Goal: Task Accomplishment & Management: Use online tool/utility

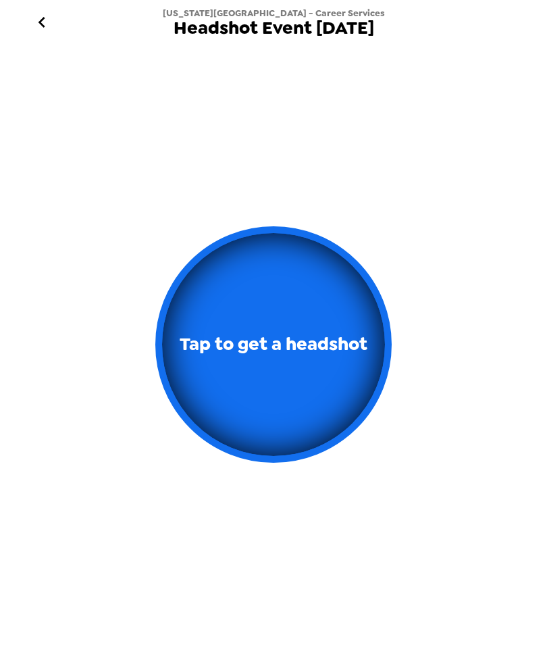
click at [307, 364] on button "Tap to get a headshot" at bounding box center [273, 344] width 236 height 236
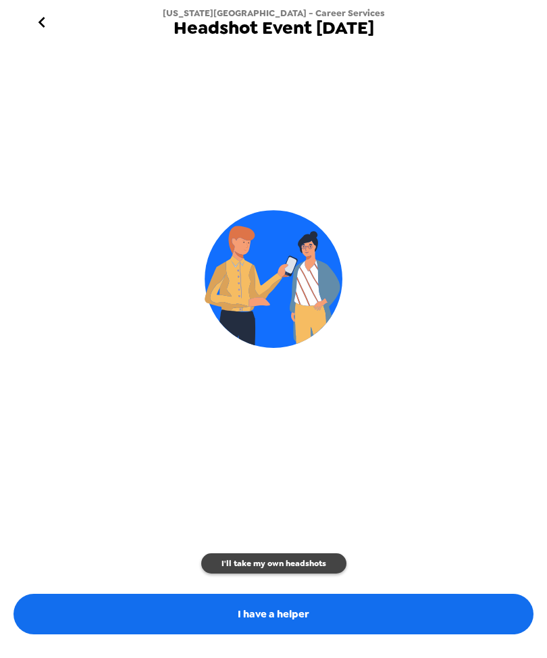
click at [318, 569] on button "I'll take my own headshots" at bounding box center [273, 563] width 145 height 20
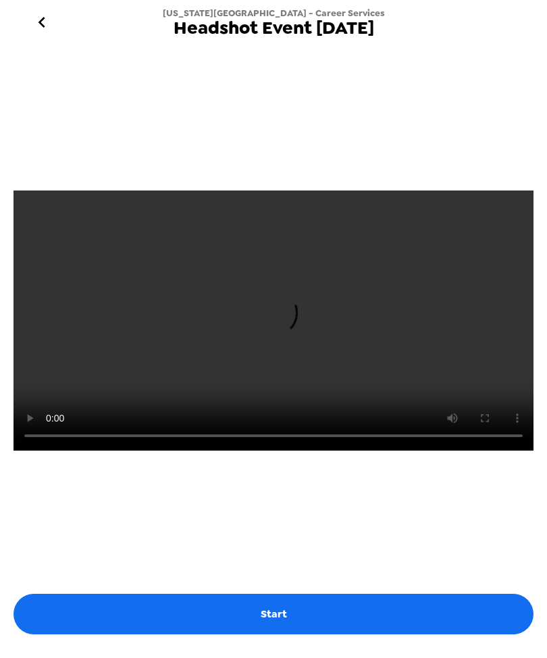
click at [298, 634] on label "Start" at bounding box center [274, 614] width 520 height 41
click at [0, 0] on input "Start" at bounding box center [0, 0] width 0 height 0
click at [45, 20] on icon "menu" at bounding box center [42, 22] width 22 height 22
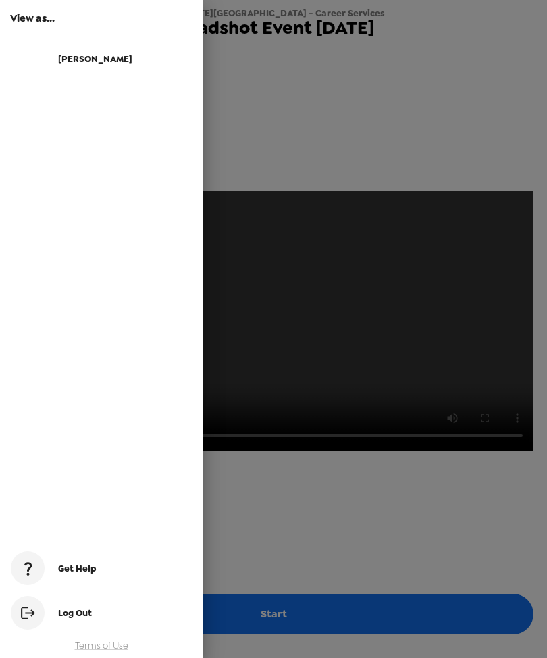
click at [476, 74] on div at bounding box center [273, 329] width 547 height 658
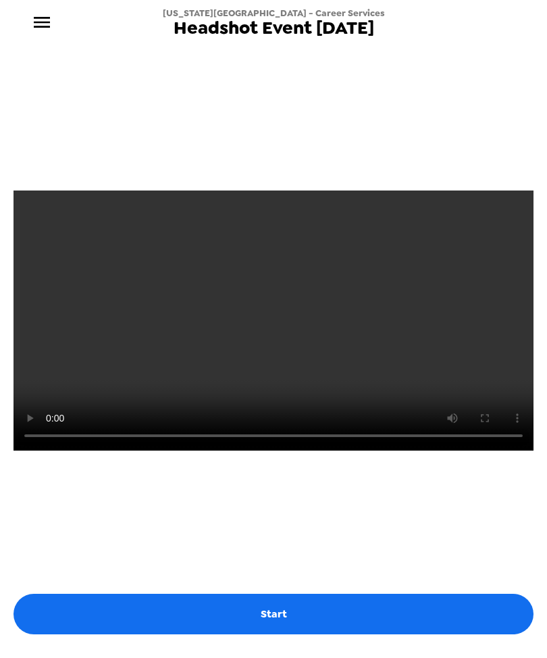
click at [477, 45] on div "Start" at bounding box center [273, 344] width 540 height 600
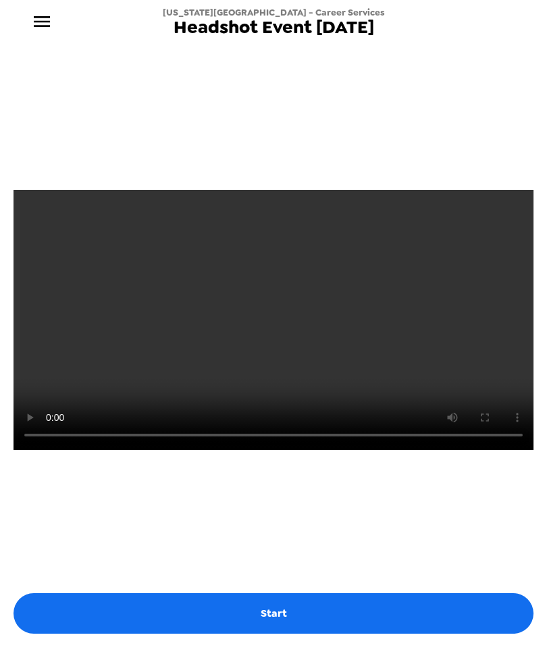
click at [43, 29] on icon "menu" at bounding box center [42, 22] width 22 height 22
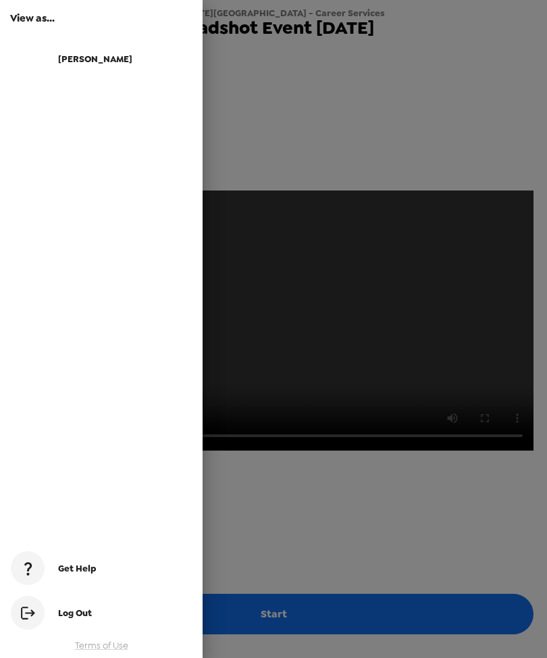
click at [75, 59] on span "[PERSON_NAME]" at bounding box center [95, 58] width 74 height 11
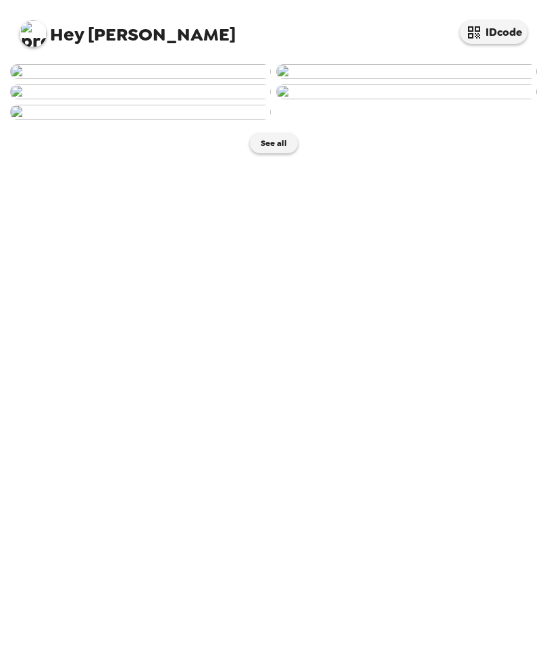
click at [461, 79] on img at bounding box center [406, 71] width 261 height 15
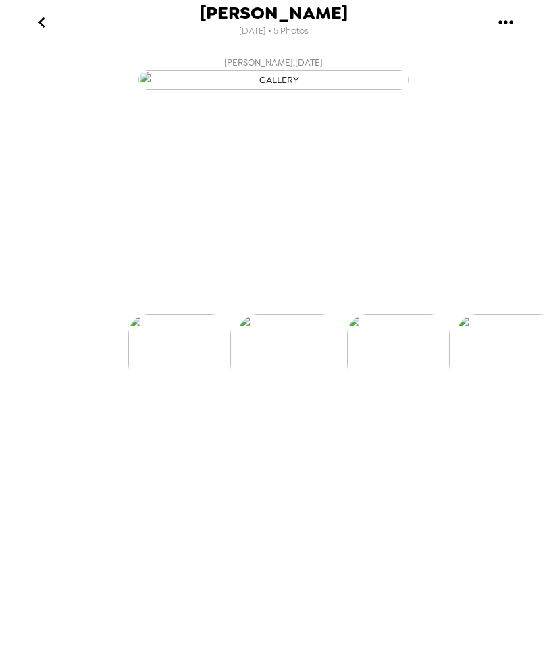
scroll to position [0, 108]
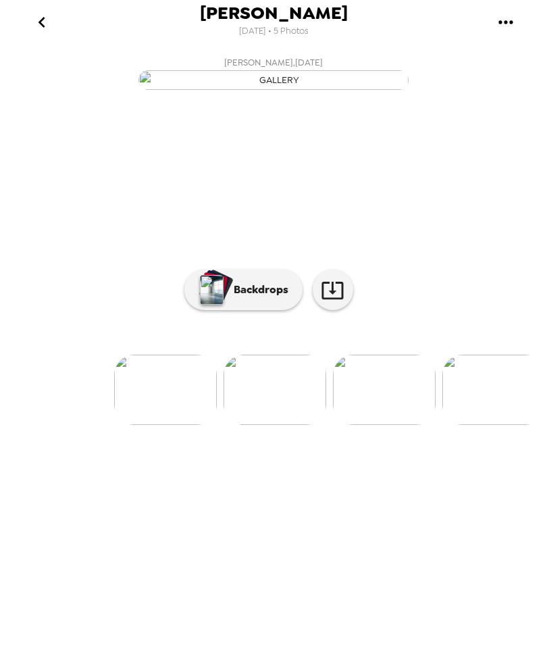
click at [269, 298] on p "Backdrops" at bounding box center [257, 290] width 61 height 16
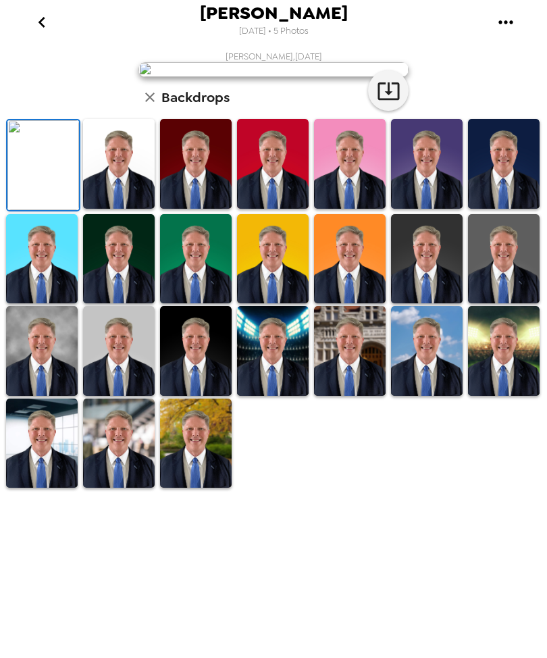
scroll to position [162, 0]
click at [53, 488] on img at bounding box center [42, 443] width 72 height 90
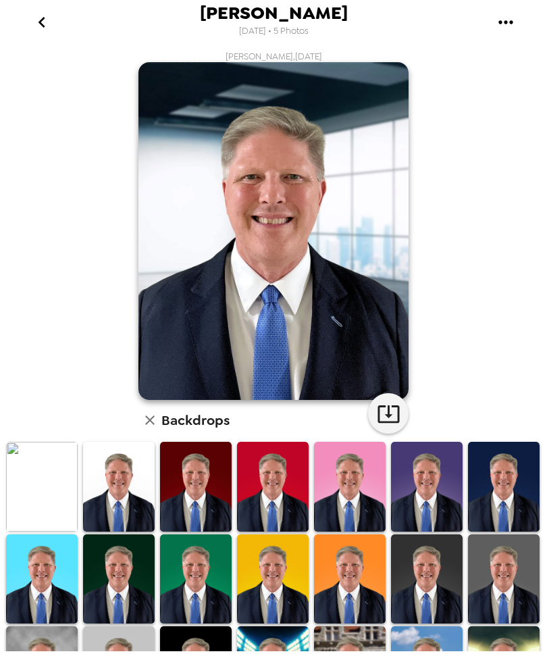
scroll to position [0, 0]
click at [390, 418] on icon "button" at bounding box center [389, 414] width 22 height 18
click at [52, 24] on icon "go back" at bounding box center [42, 22] width 22 height 22
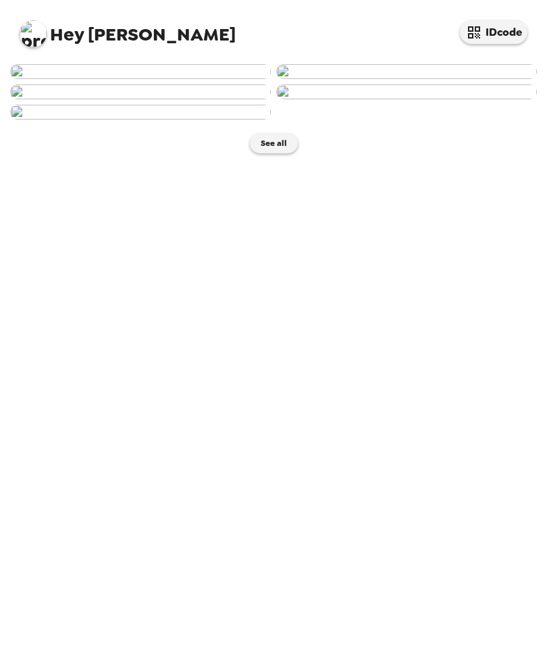
click at [186, 79] on img at bounding box center [140, 71] width 261 height 15
click at [465, 79] on img at bounding box center [406, 71] width 261 height 15
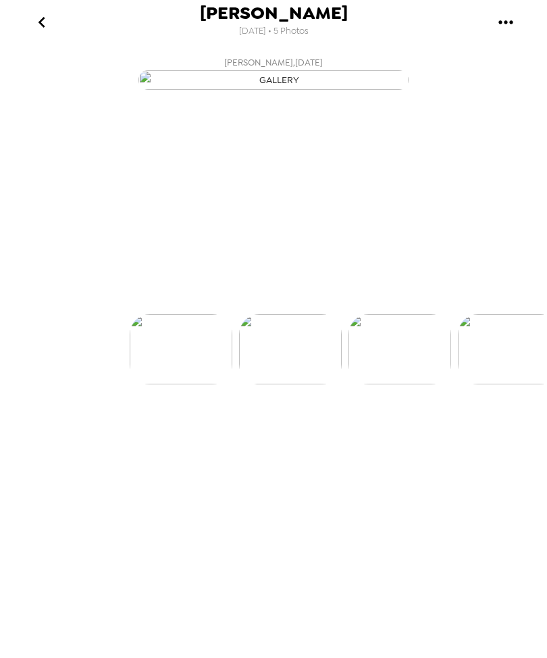
scroll to position [0, 108]
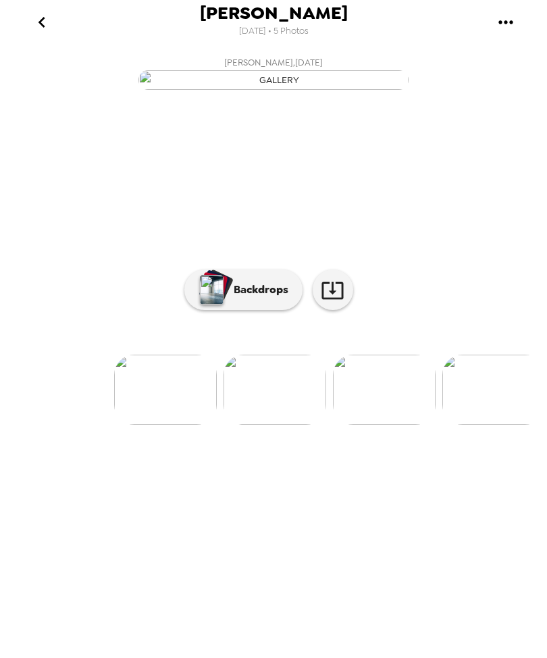
click at [261, 310] on button "Backdrops" at bounding box center [243, 289] width 118 height 41
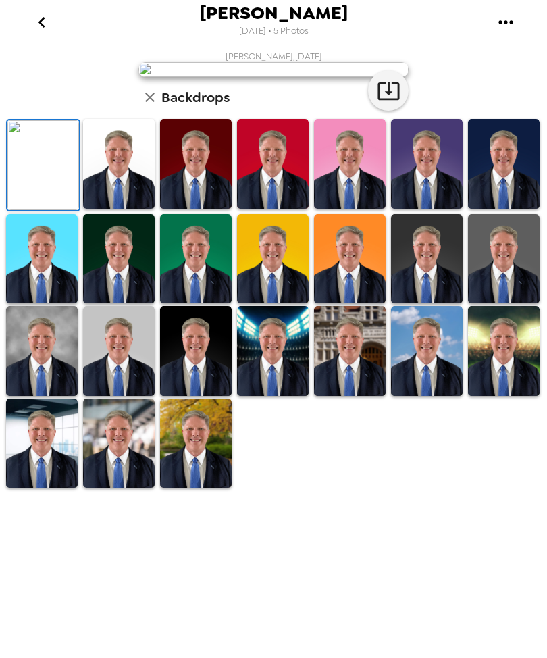
scroll to position [162, 0]
click at [51, 488] on img at bounding box center [42, 443] width 72 height 90
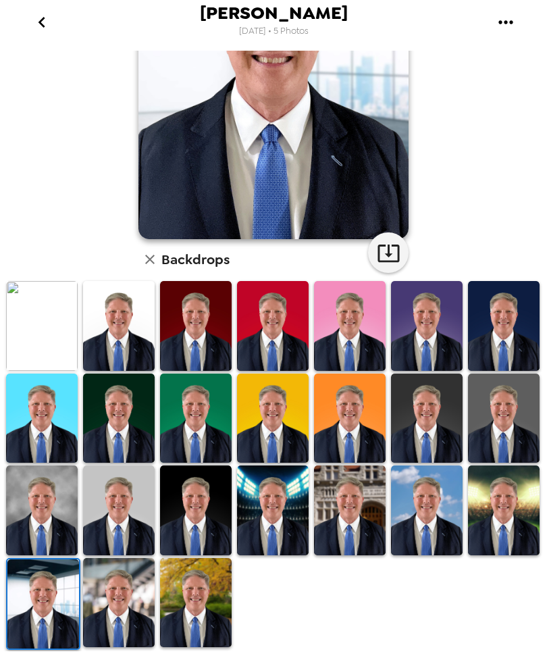
scroll to position [159, 0]
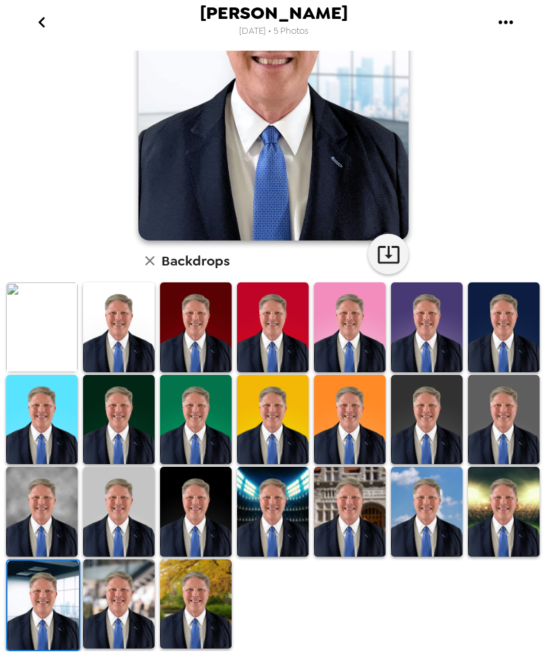
click at [396, 248] on icon "button" at bounding box center [389, 255] width 22 height 18
click at [49, 21] on icon "go back" at bounding box center [42, 22] width 22 height 22
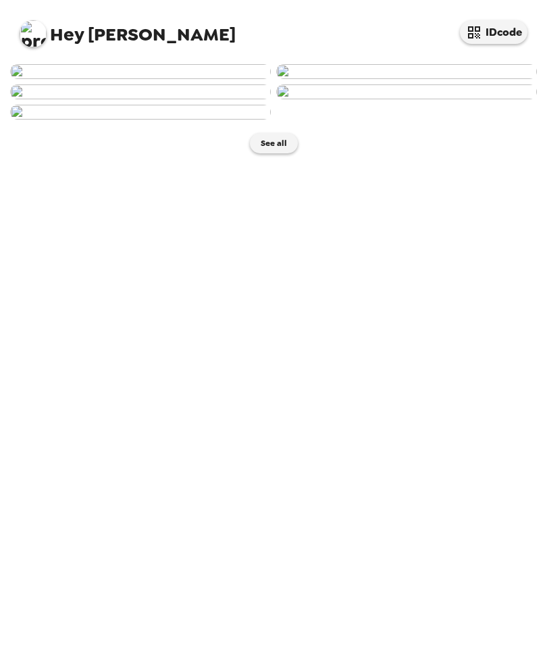
click at [165, 79] on img at bounding box center [140, 71] width 261 height 15
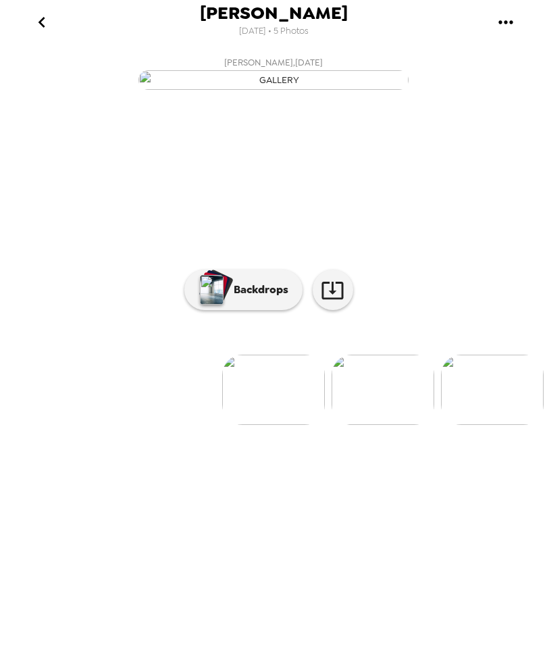
click at [261, 298] on p "Backdrops" at bounding box center [257, 290] width 61 height 16
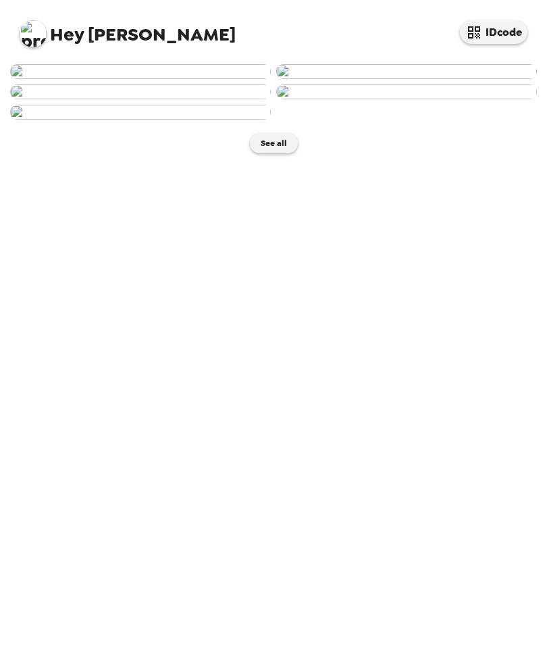
scroll to position [309, 0]
click at [437, 99] on img at bounding box center [406, 91] width 261 height 15
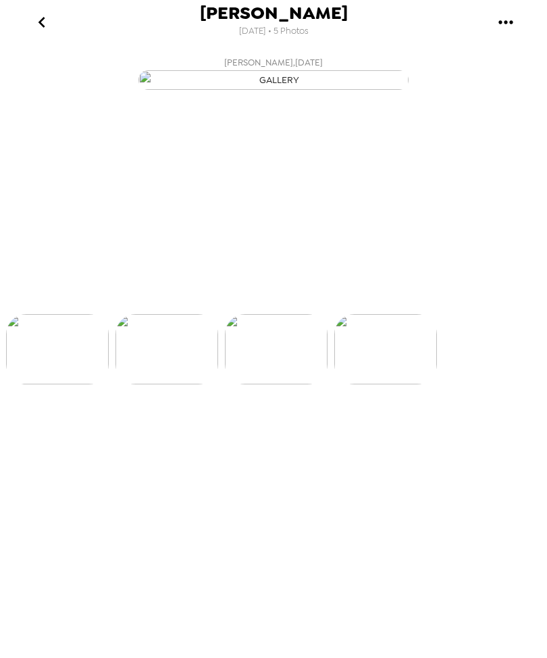
scroll to position [0, 326]
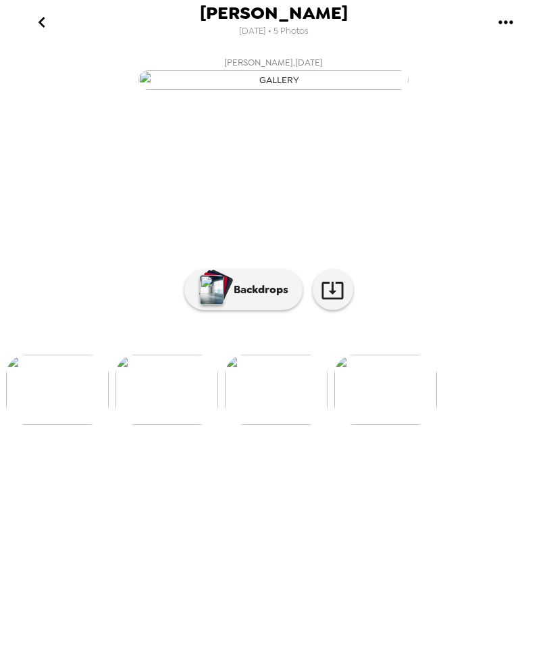
click at [276, 298] on p "Backdrops" at bounding box center [257, 290] width 61 height 16
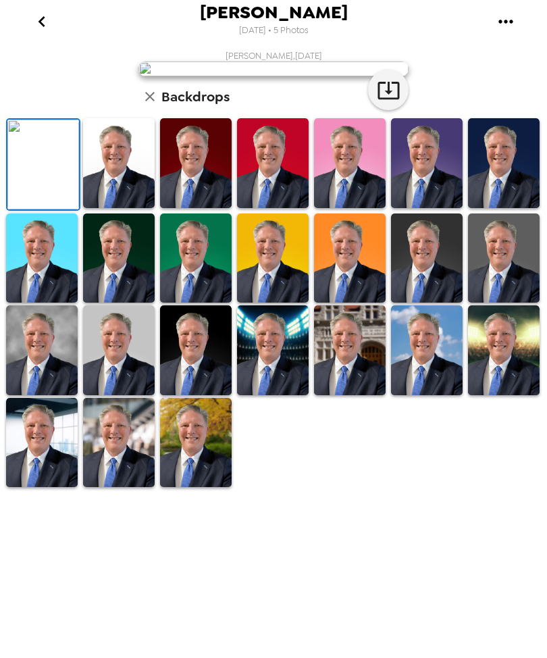
click at [34, 488] on img at bounding box center [42, 443] width 72 height 90
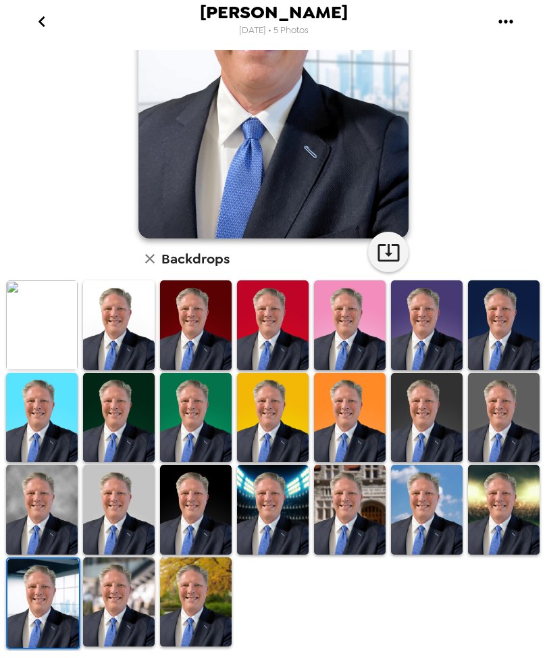
scroll to position [182, 0]
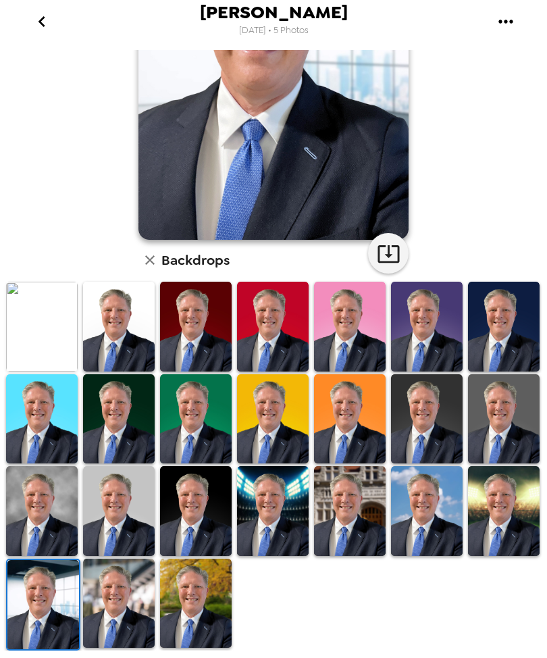
click at [394, 263] on icon "button" at bounding box center [389, 255] width 22 height 18
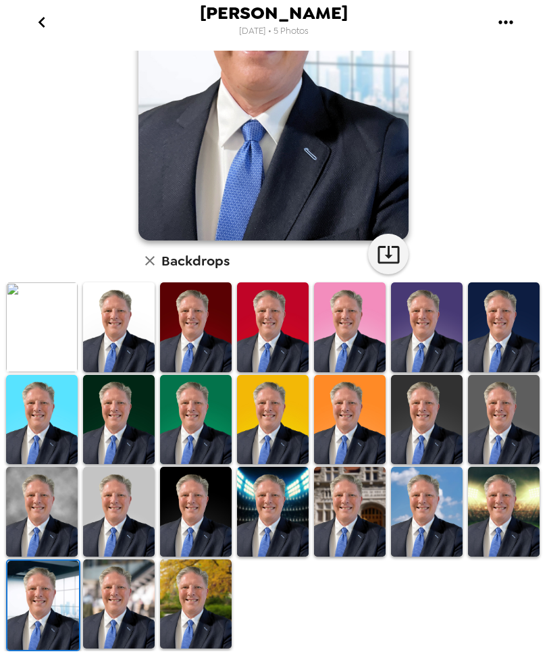
click at [39, 18] on icon "go back" at bounding box center [42, 22] width 22 height 22
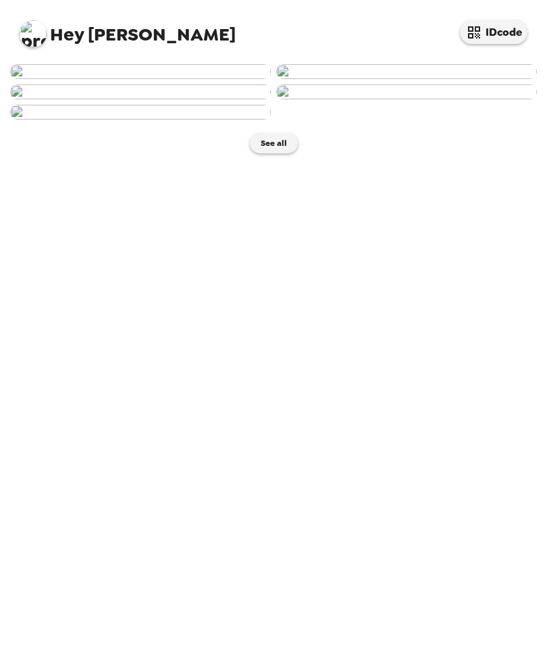
click at [214, 79] on img at bounding box center [140, 71] width 261 height 15
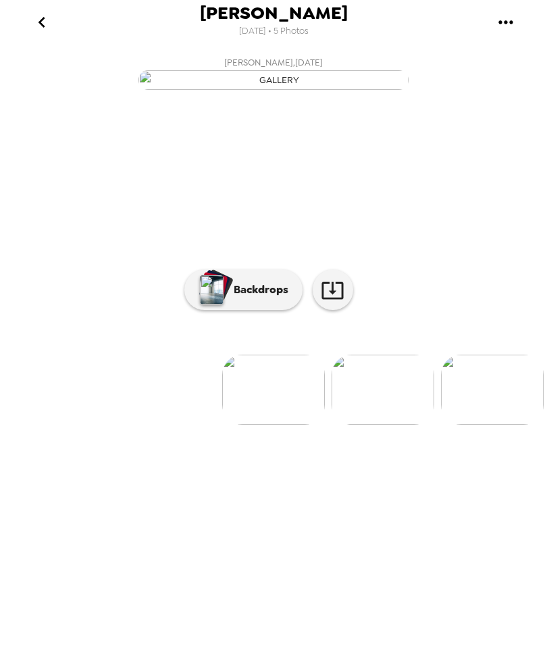
click at [340, 302] on icon "button" at bounding box center [333, 290] width 24 height 24
click at [338, 302] on icon "button" at bounding box center [333, 290] width 24 height 24
click at [333, 299] on icon "button" at bounding box center [332, 291] width 22 height 18
click at [37, 20] on icon "go back" at bounding box center [42, 22] width 22 height 22
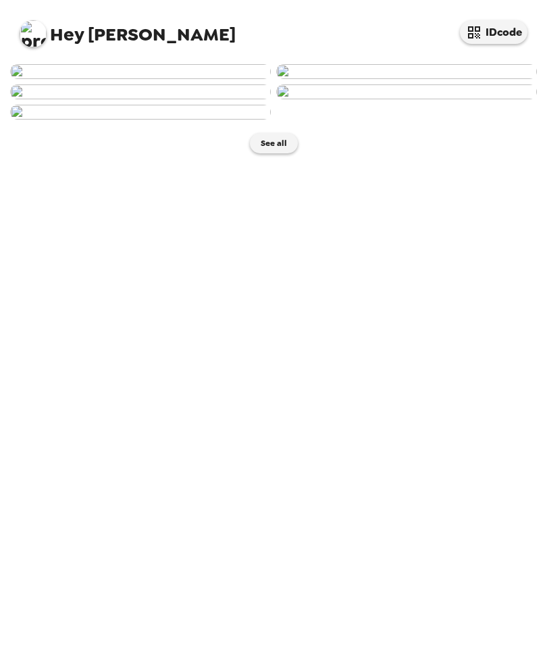
click at [443, 79] on img at bounding box center [406, 71] width 261 height 15
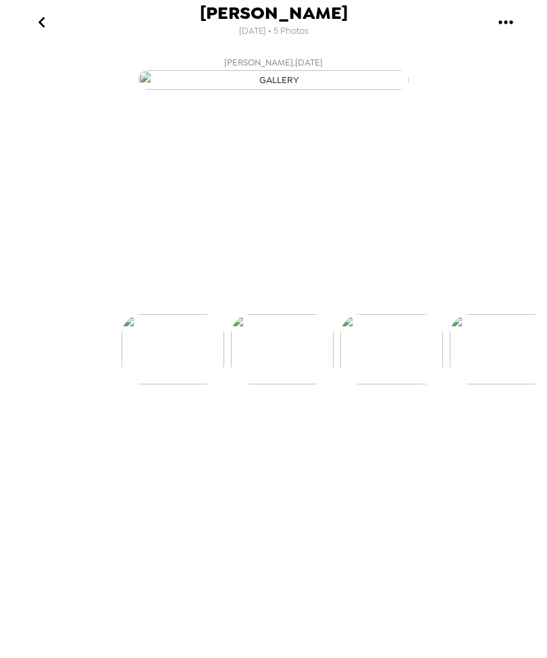
scroll to position [0, 108]
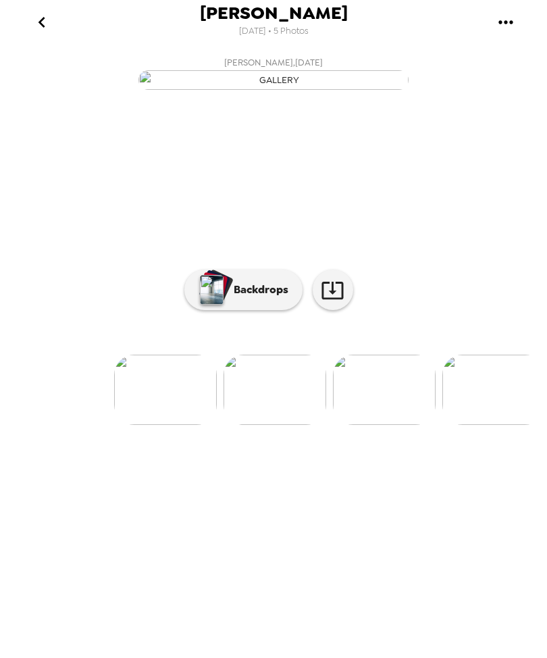
click at [339, 302] on icon "button" at bounding box center [333, 290] width 24 height 24
click at [338, 310] on button "button" at bounding box center [333, 289] width 41 height 41
click at [53, 11] on button "go back" at bounding box center [42, 22] width 44 height 44
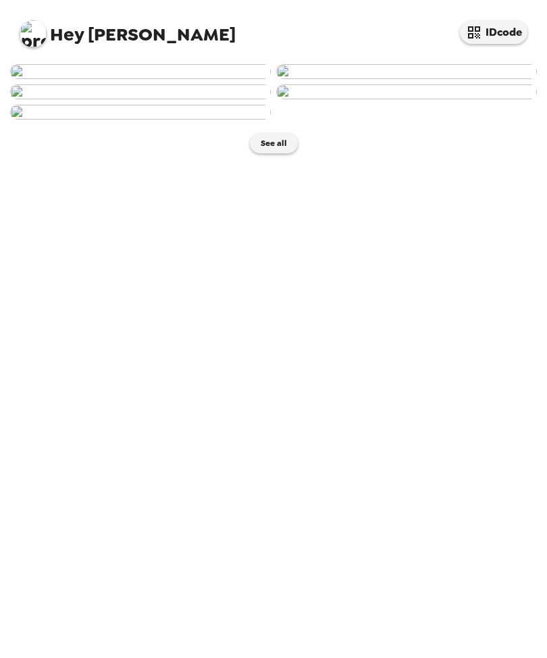
click at [459, 79] on img at bounding box center [406, 71] width 261 height 15
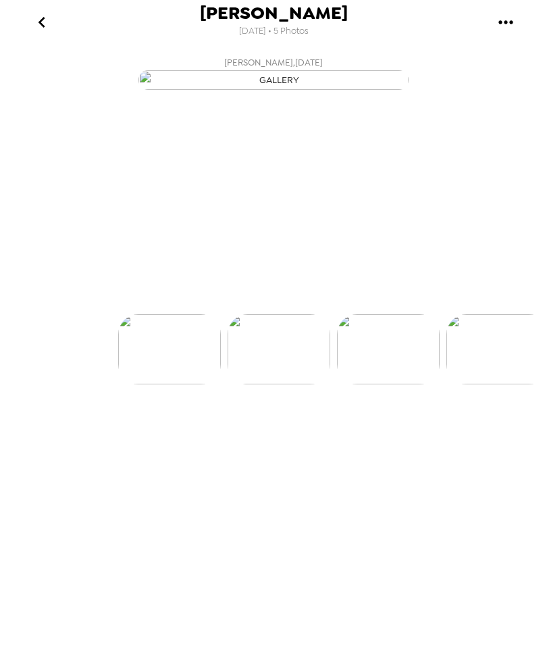
scroll to position [0, 108]
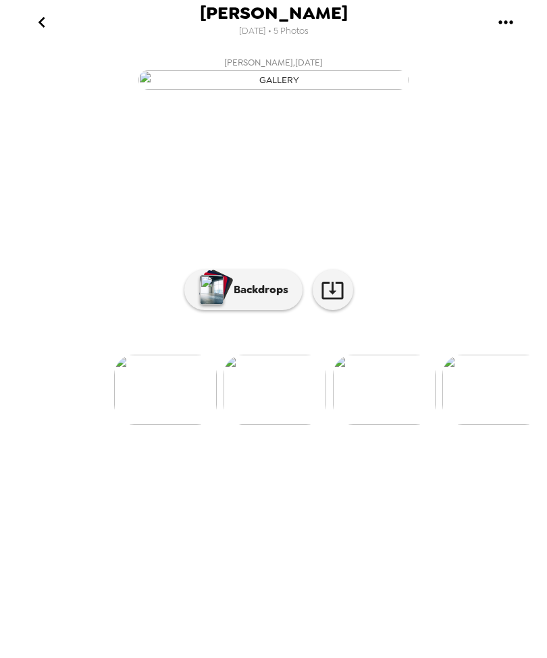
click at [343, 299] on icon "button" at bounding box center [332, 291] width 22 height 18
click at [32, 18] on icon "go back" at bounding box center [42, 22] width 22 height 22
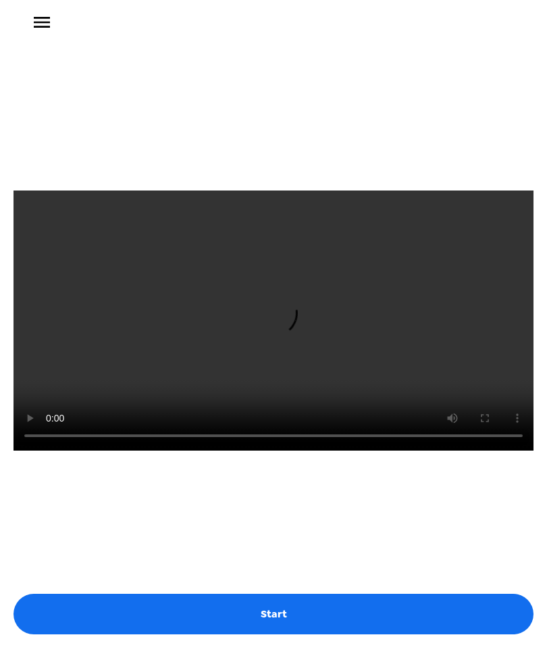
click at [41, 22] on icon "menu" at bounding box center [42, 22] width 16 height 11
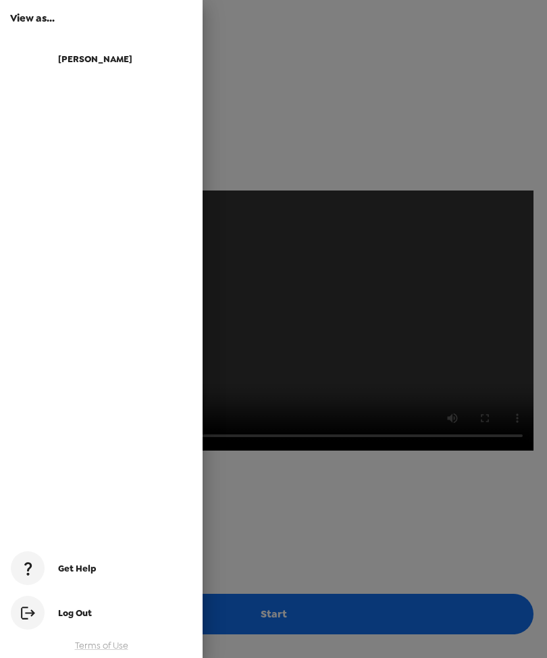
click at [66, 63] on span "[PERSON_NAME]" at bounding box center [95, 58] width 74 height 11
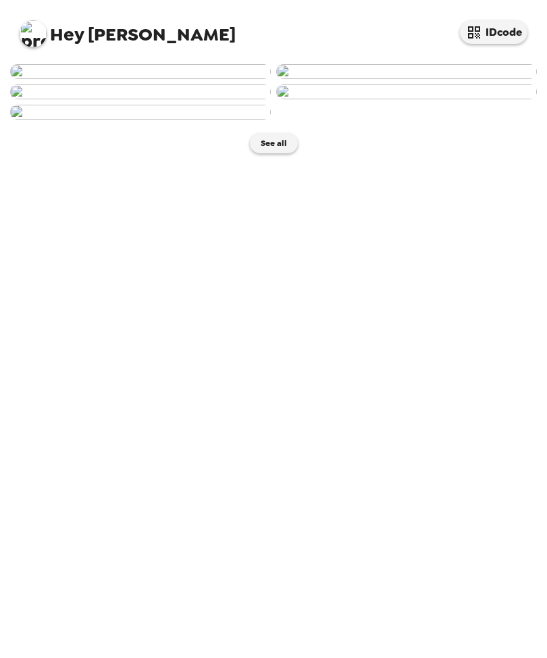
scroll to position [338, 0]
click at [446, 99] on img at bounding box center [406, 91] width 261 height 15
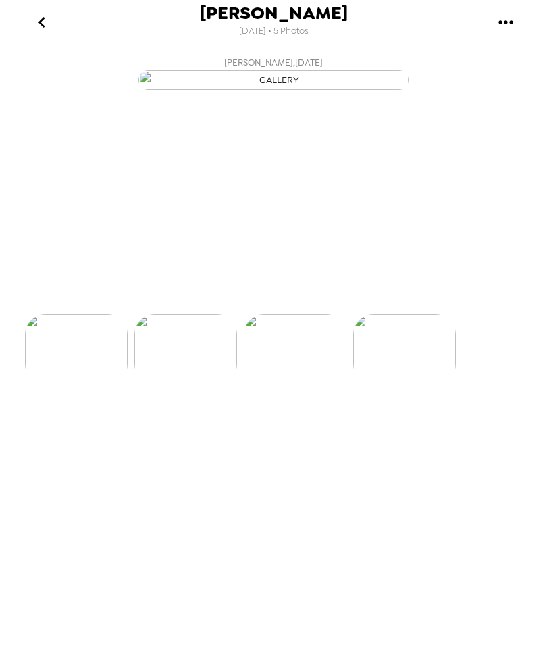
scroll to position [0, 326]
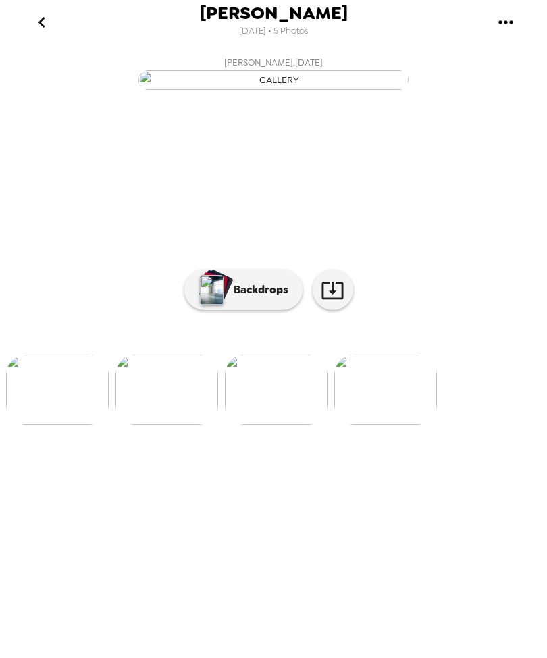
click at [347, 310] on button "button" at bounding box center [333, 289] width 41 height 41
click at [334, 302] on icon "button" at bounding box center [333, 290] width 24 height 24
click at [338, 310] on button "button" at bounding box center [333, 289] width 41 height 41
click at [337, 302] on icon "button" at bounding box center [333, 290] width 24 height 24
click at [338, 302] on icon "button" at bounding box center [333, 290] width 24 height 24
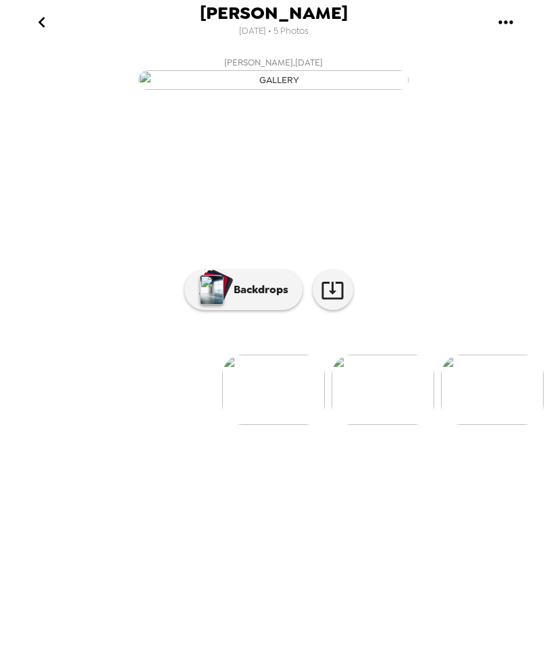
click at [343, 299] on icon "button" at bounding box center [332, 291] width 22 height 18
click at [42, 14] on icon "go back" at bounding box center [42, 22] width 22 height 22
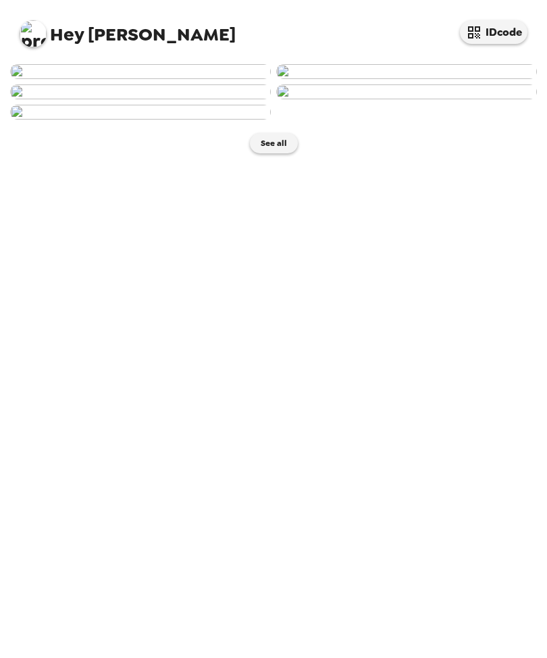
scroll to position [144, 0]
click at [424, 99] on img at bounding box center [406, 91] width 261 height 15
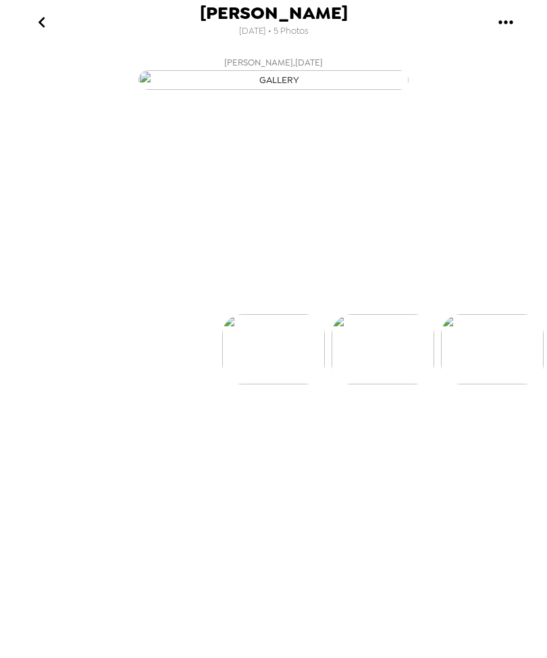
scroll to position [0, 326]
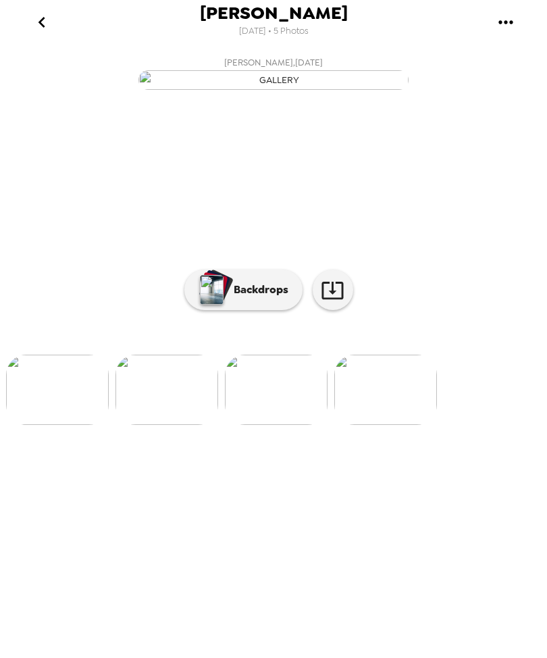
click at [334, 302] on icon "button" at bounding box center [333, 290] width 24 height 24
click at [359, 90] on img "button" at bounding box center [273, 80] width 270 height 20
click at [346, 310] on button "button" at bounding box center [333, 289] width 41 height 41
click at [338, 299] on icon "button" at bounding box center [332, 291] width 22 height 18
click at [335, 299] on icon "button" at bounding box center [332, 291] width 22 height 18
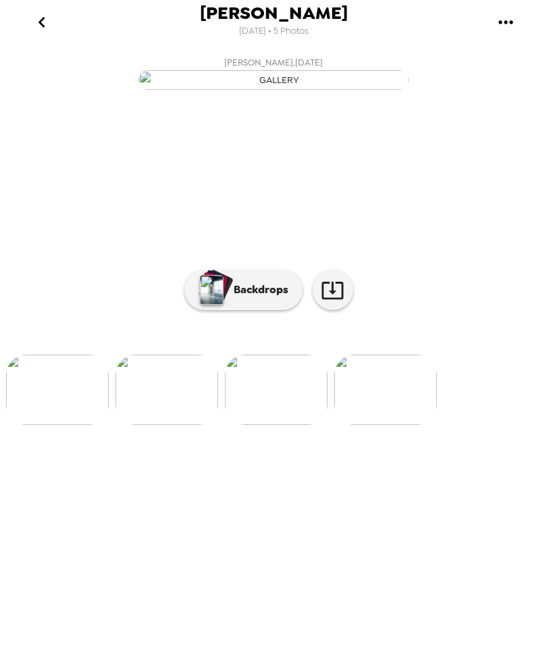
click at [330, 302] on icon "button" at bounding box center [333, 290] width 24 height 24
click at [343, 299] on icon "button" at bounding box center [332, 291] width 22 height 18
click at [340, 302] on icon "button" at bounding box center [333, 290] width 24 height 24
click at [333, 299] on icon "button" at bounding box center [332, 291] width 22 height 18
click at [335, 302] on icon "button" at bounding box center [333, 290] width 24 height 24
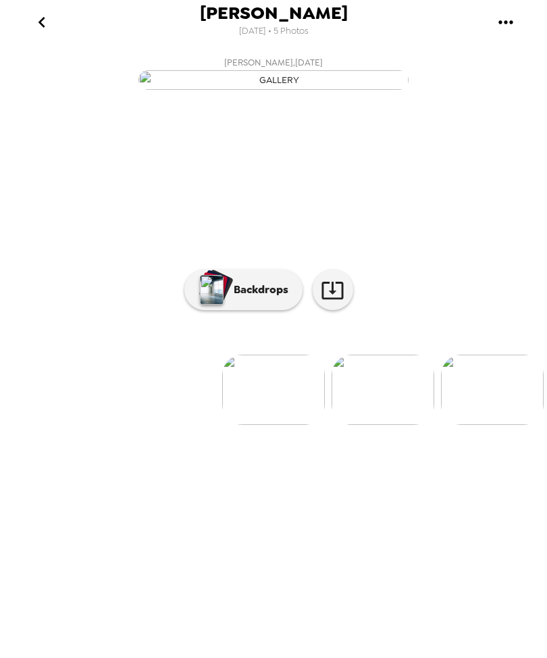
click at [47, 28] on icon "go back" at bounding box center [42, 22] width 22 height 22
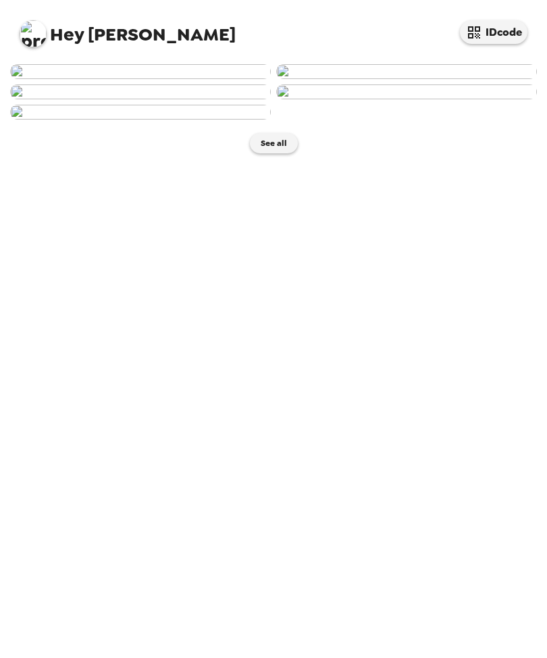
scroll to position [111, 0]
click at [445, 99] on img at bounding box center [406, 91] width 261 height 15
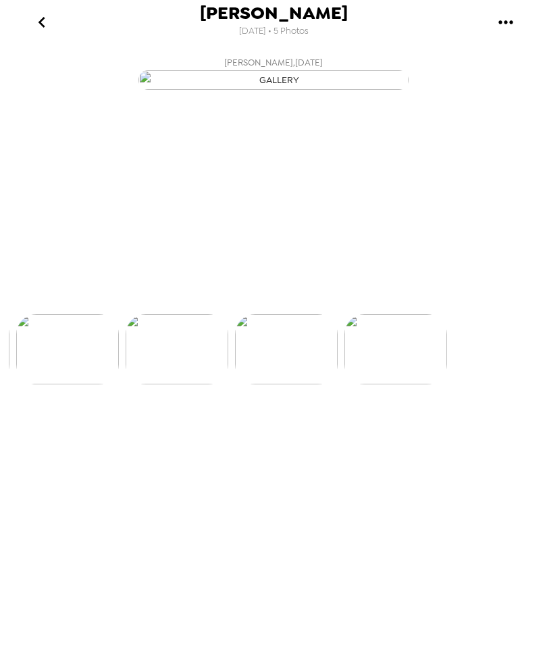
scroll to position [0, 326]
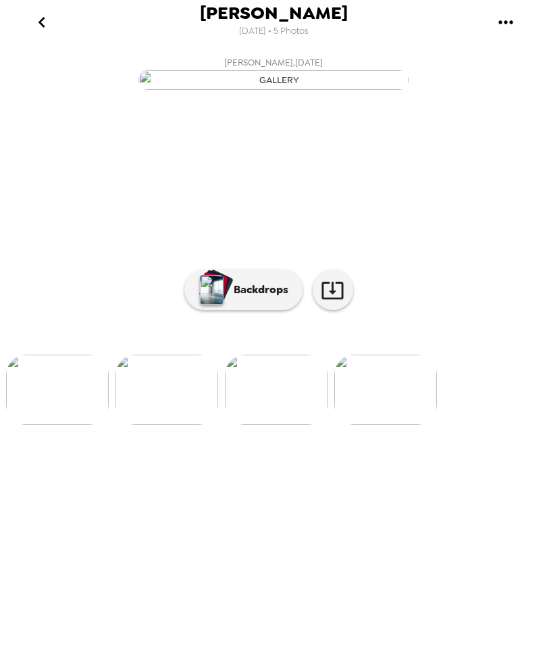
click at [332, 302] on icon "button" at bounding box center [333, 290] width 24 height 24
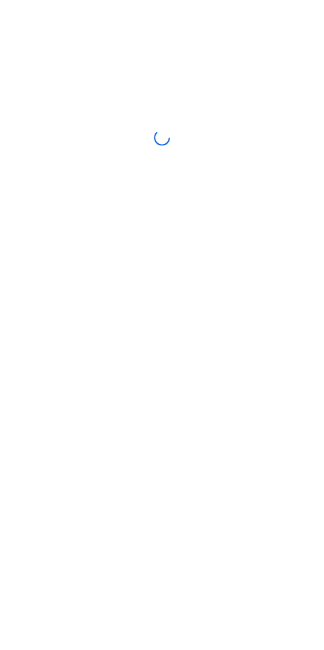
scroll to position [1, 0]
